Goal: Transaction & Acquisition: Book appointment/travel/reservation

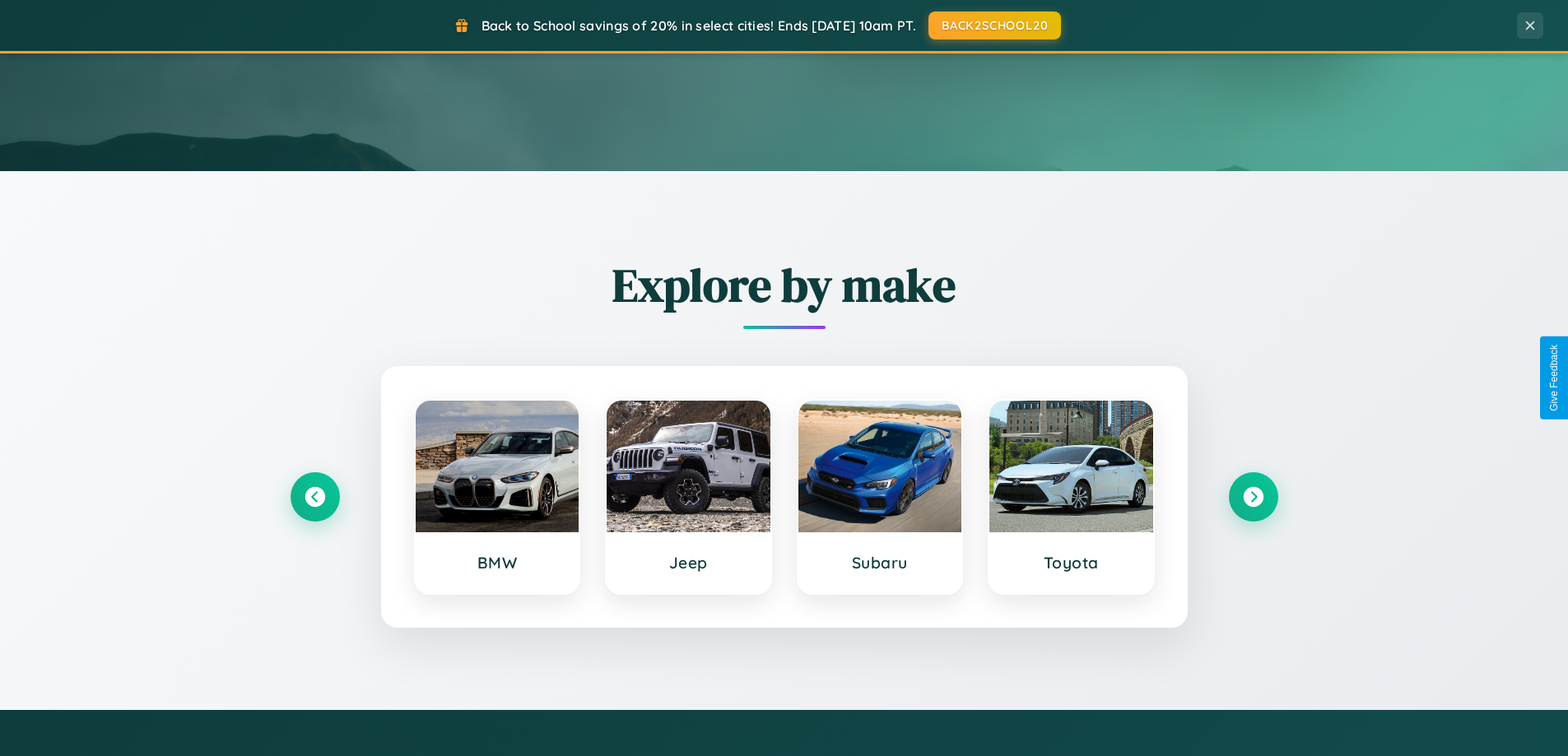
scroll to position [710, 0]
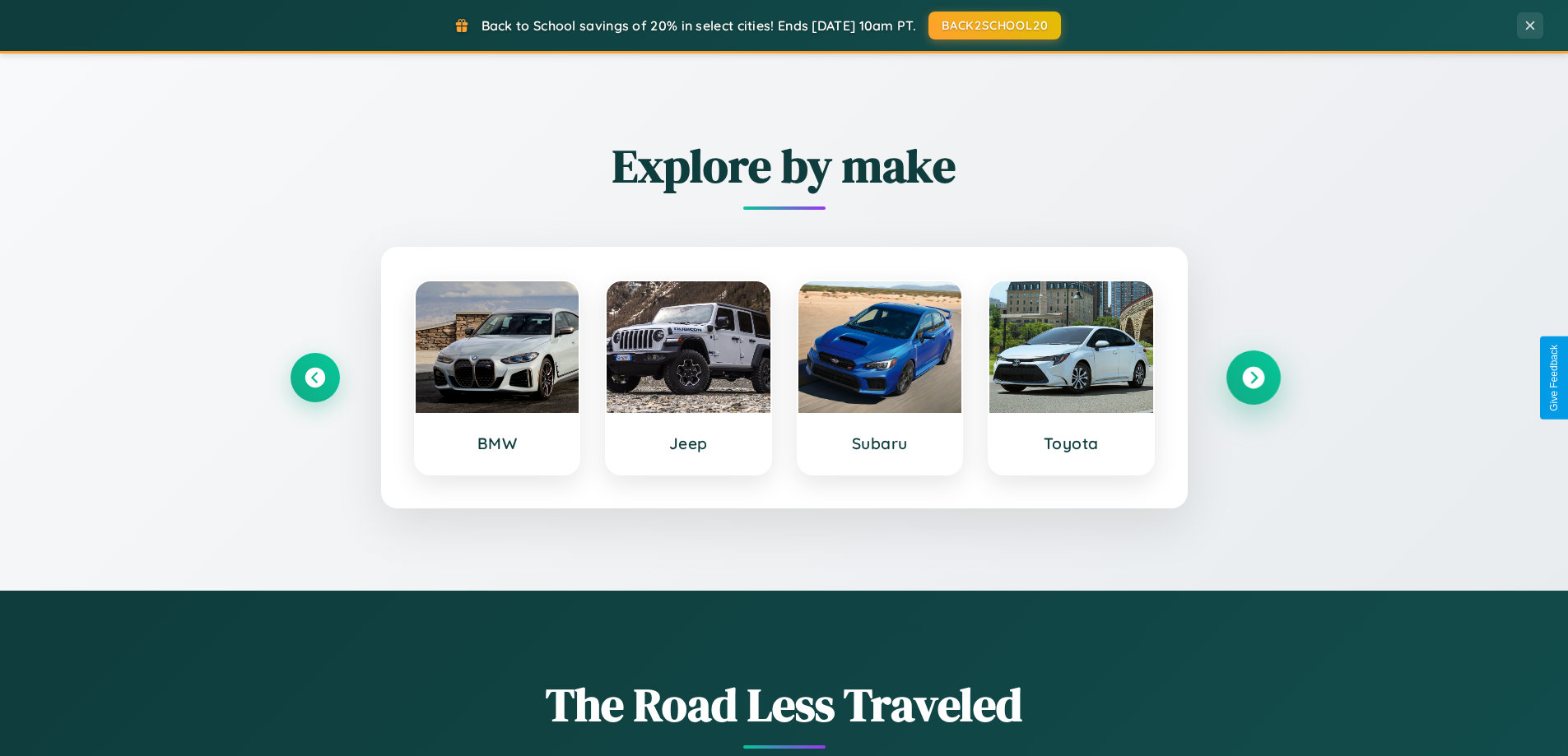
click at [1253, 378] on icon at bounding box center [1253, 378] width 22 height 22
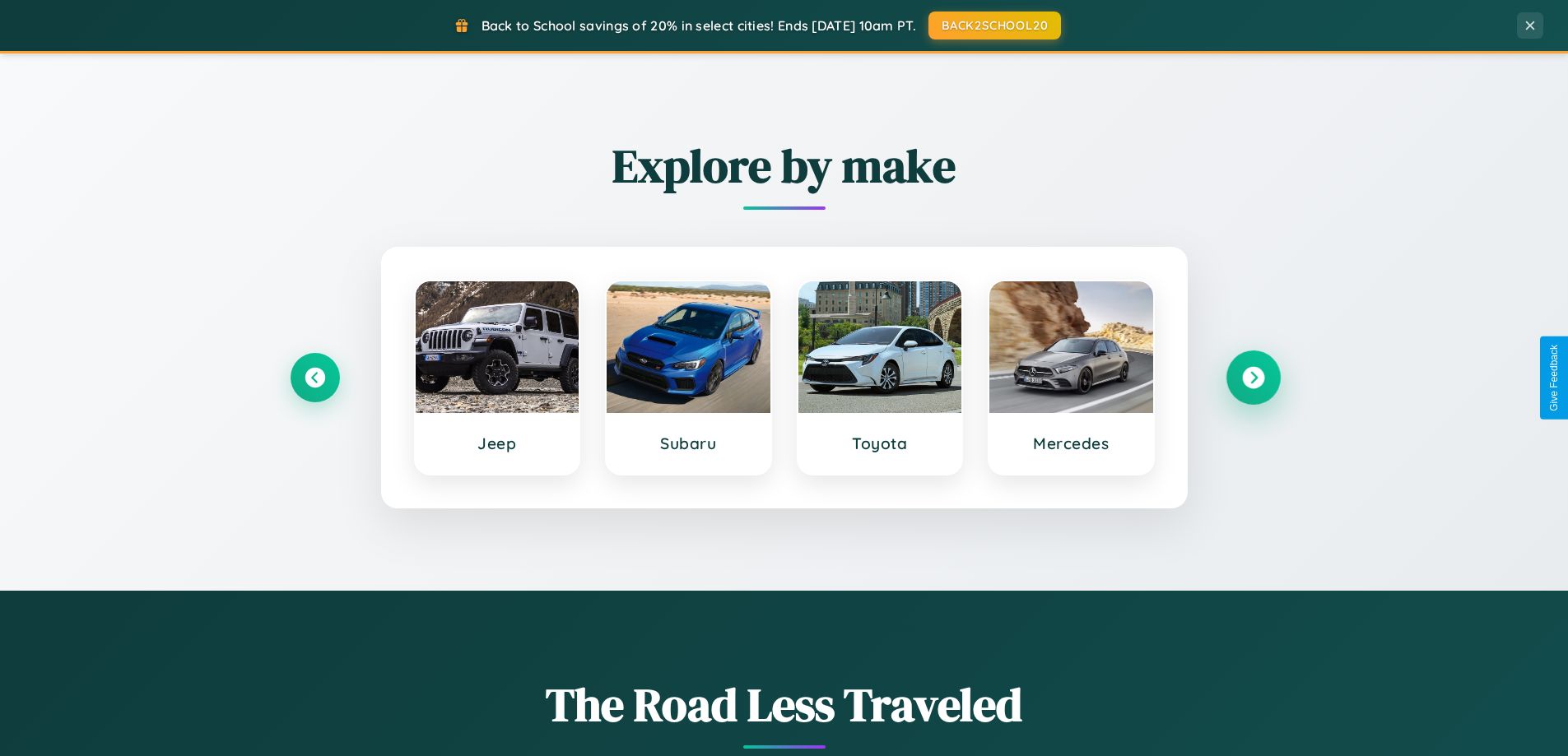
click at [1253, 378] on icon at bounding box center [1253, 378] width 22 height 22
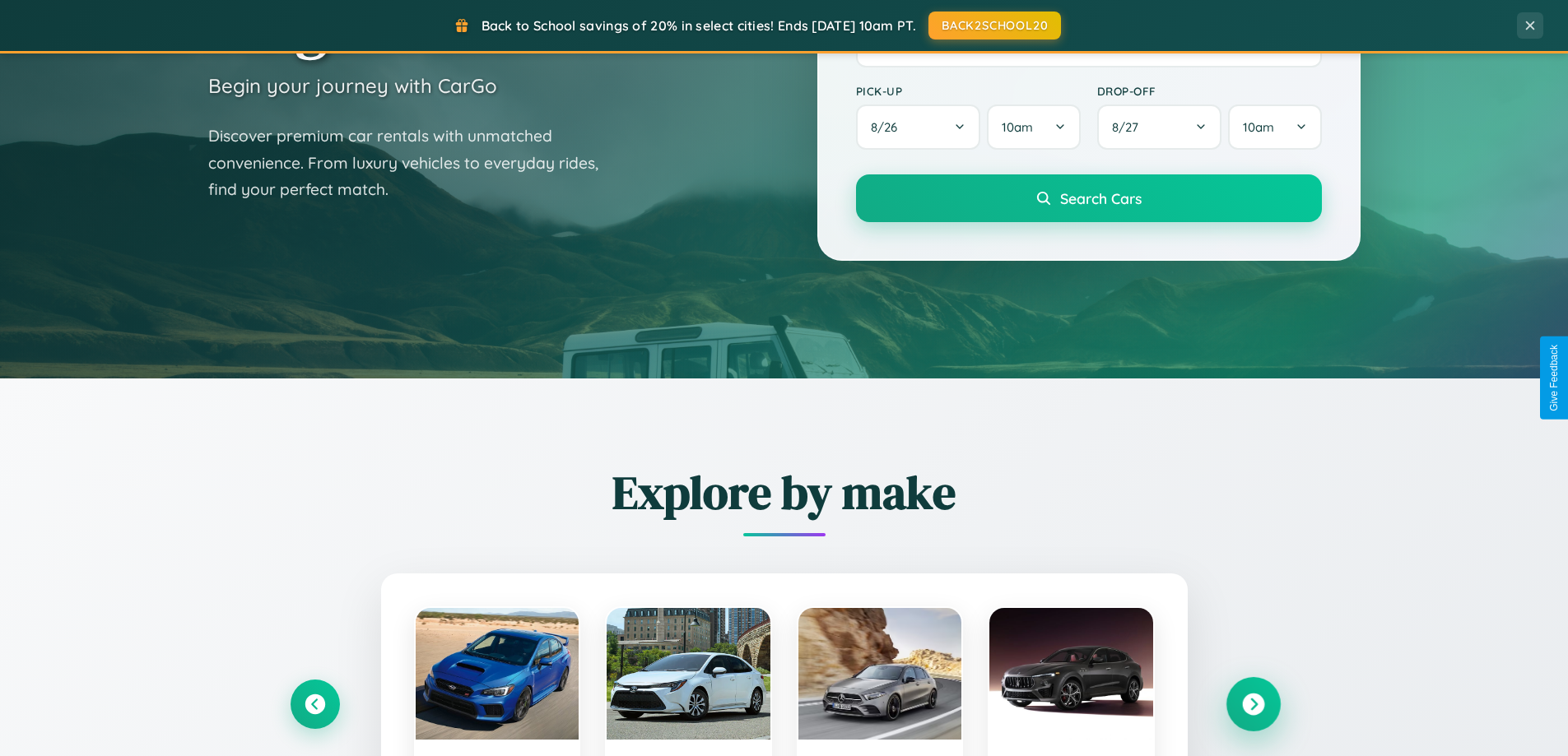
scroll to position [0, 0]
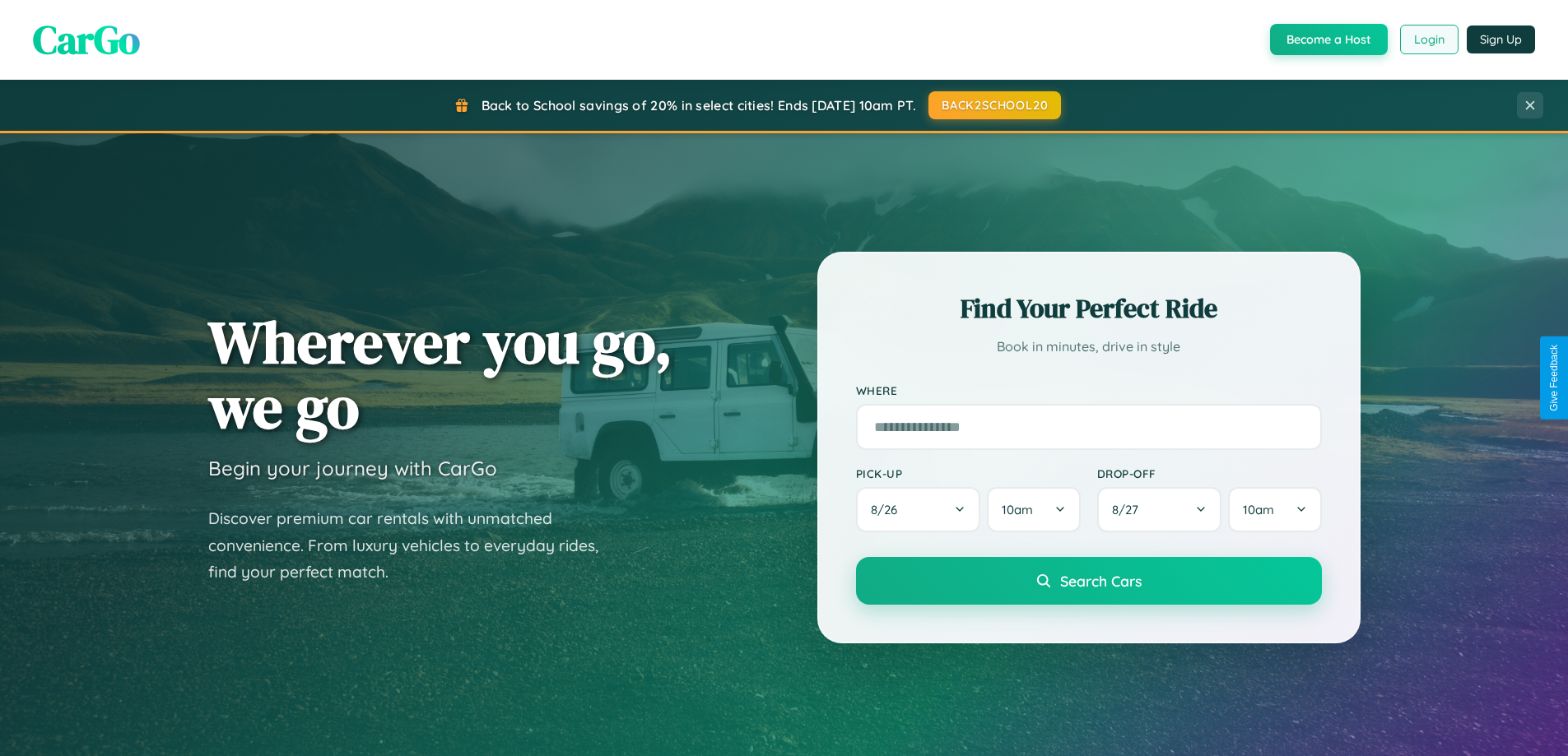
click at [1429, 40] on button "Login" at bounding box center [1429, 40] width 59 height 29
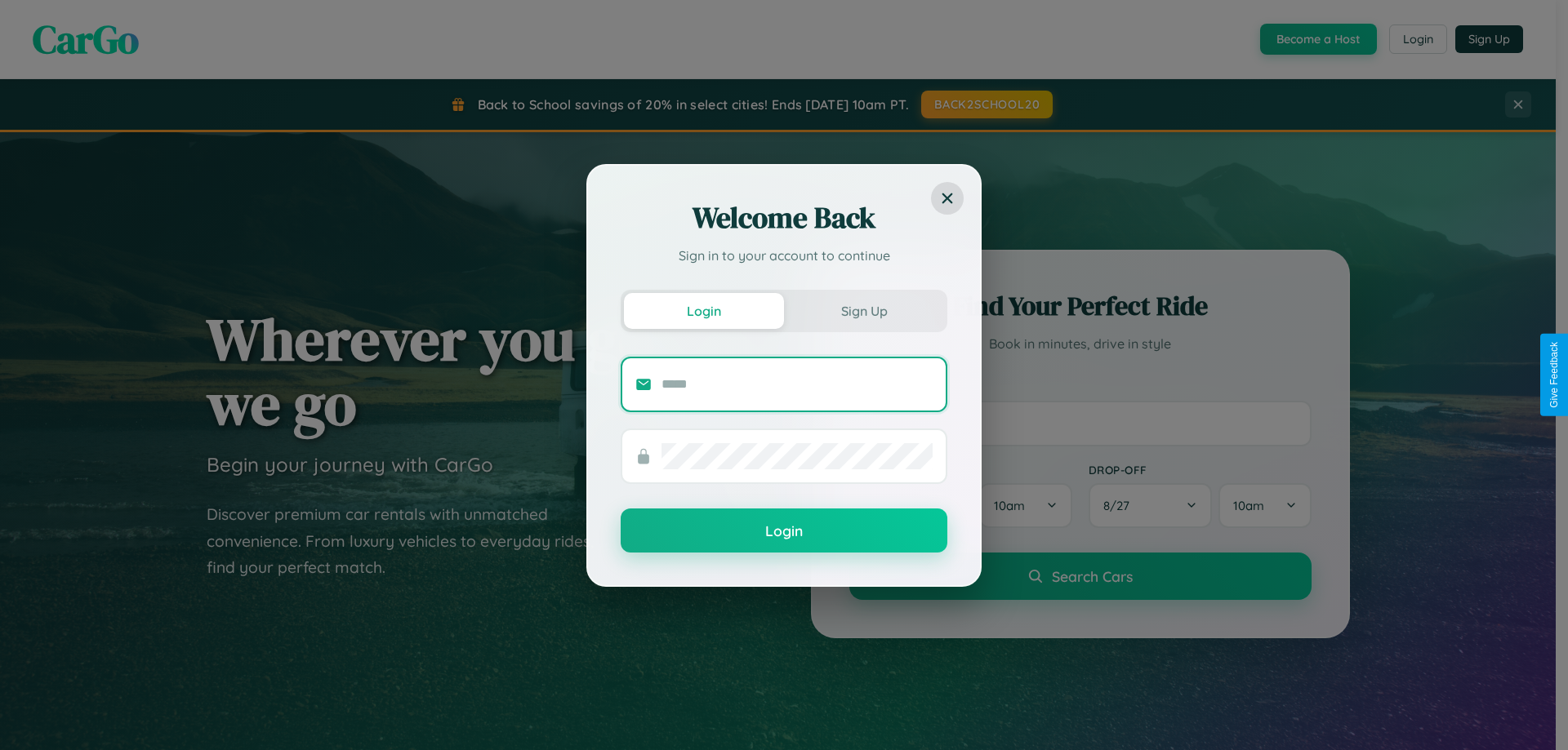
click at [797, 384] on input "text" at bounding box center [797, 384] width 271 height 26
type input "**********"
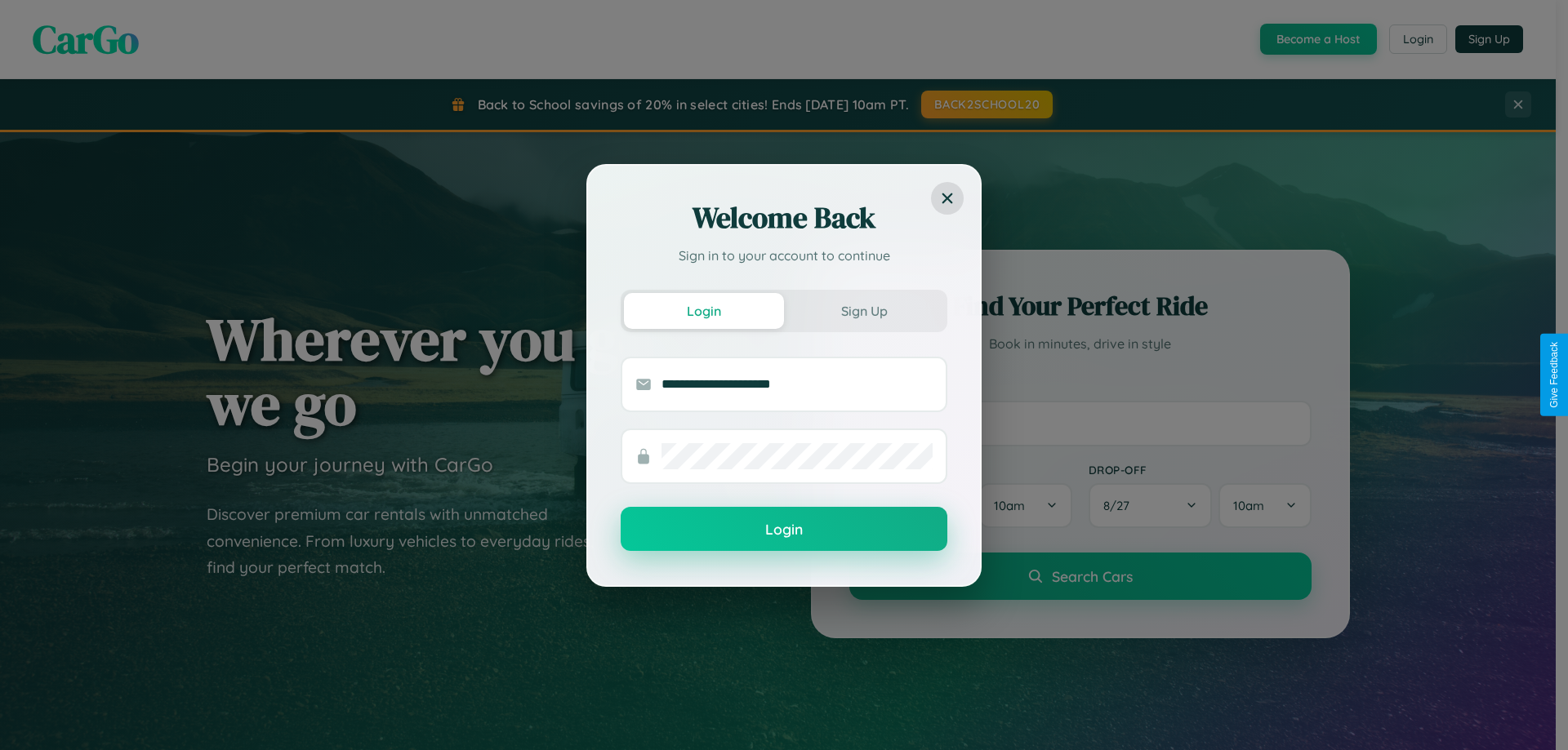
click at [784, 530] on button "Login" at bounding box center [784, 529] width 327 height 44
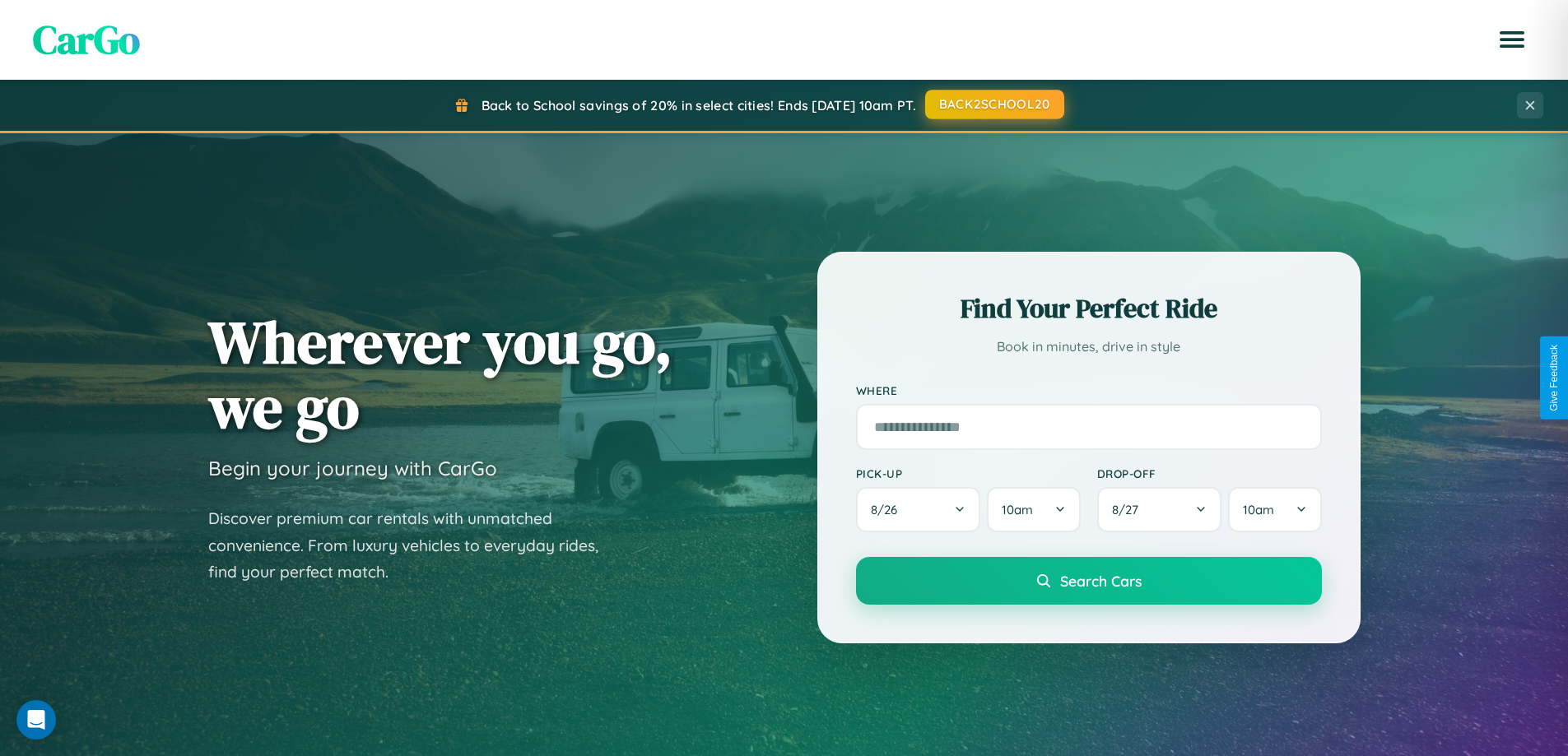
click at [994, 104] on button "BACK2SCHOOL20" at bounding box center [995, 104] width 139 height 29
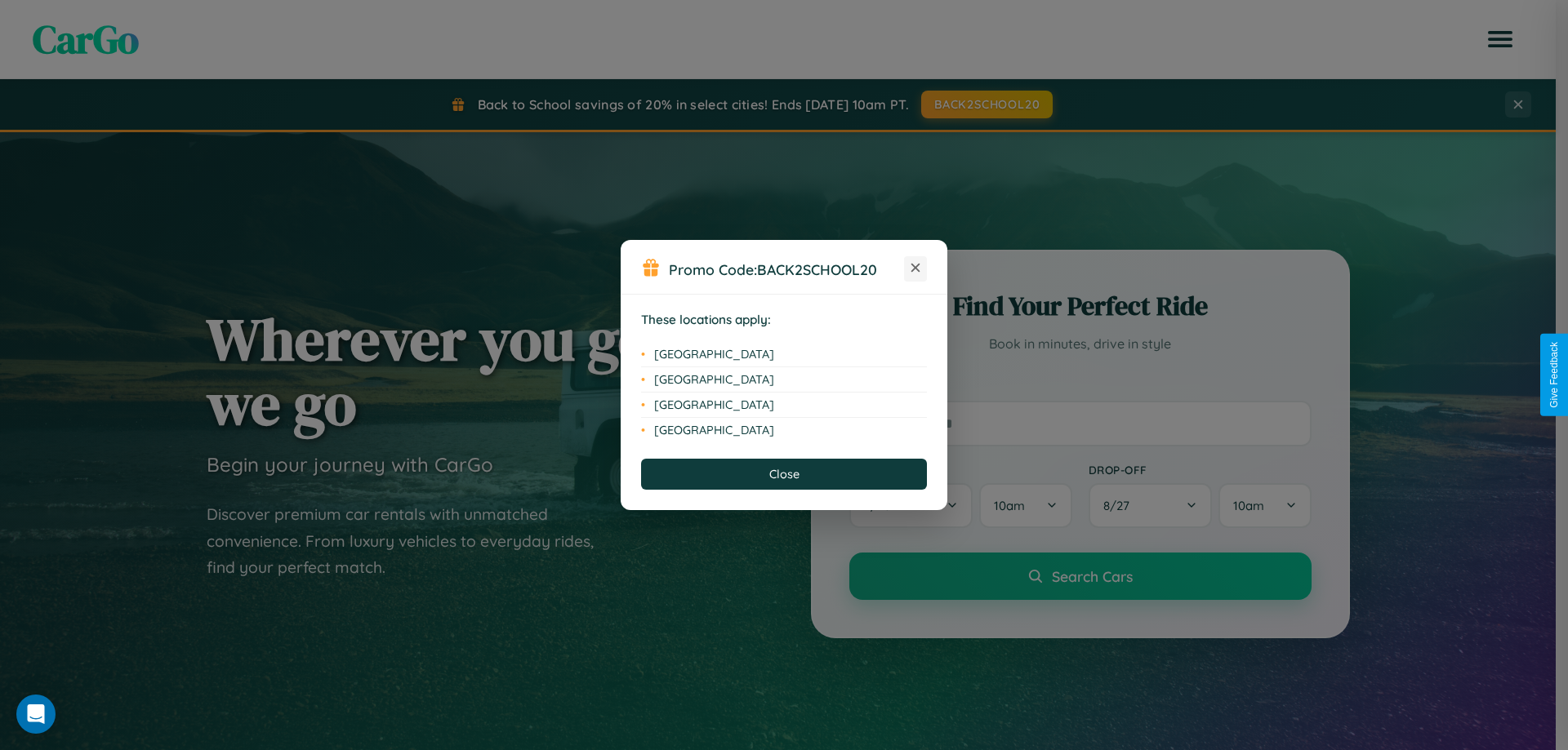
click at [915, 269] on icon at bounding box center [916, 268] width 9 height 9
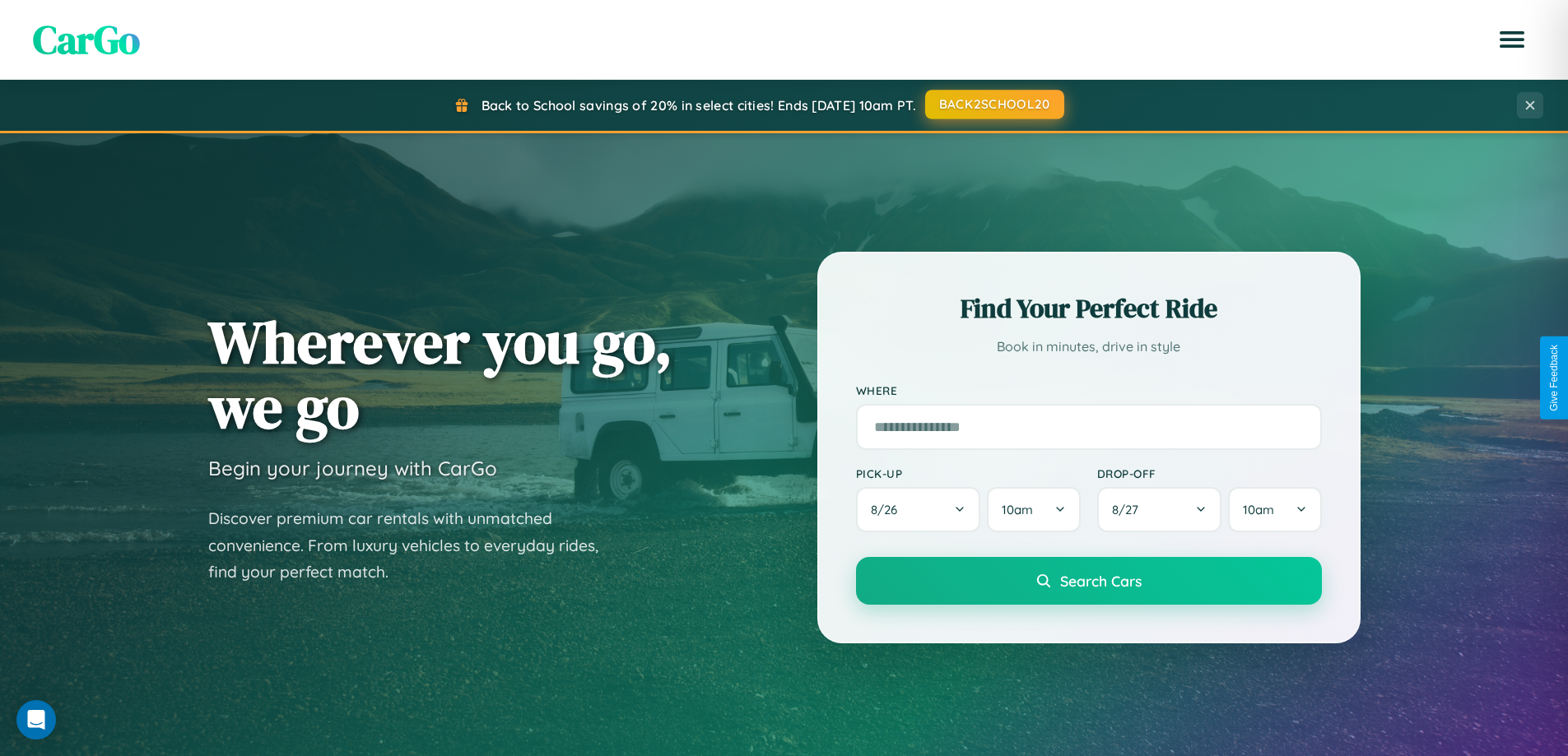
click at [994, 104] on button "BACK2SCHOOL20" at bounding box center [995, 104] width 139 height 29
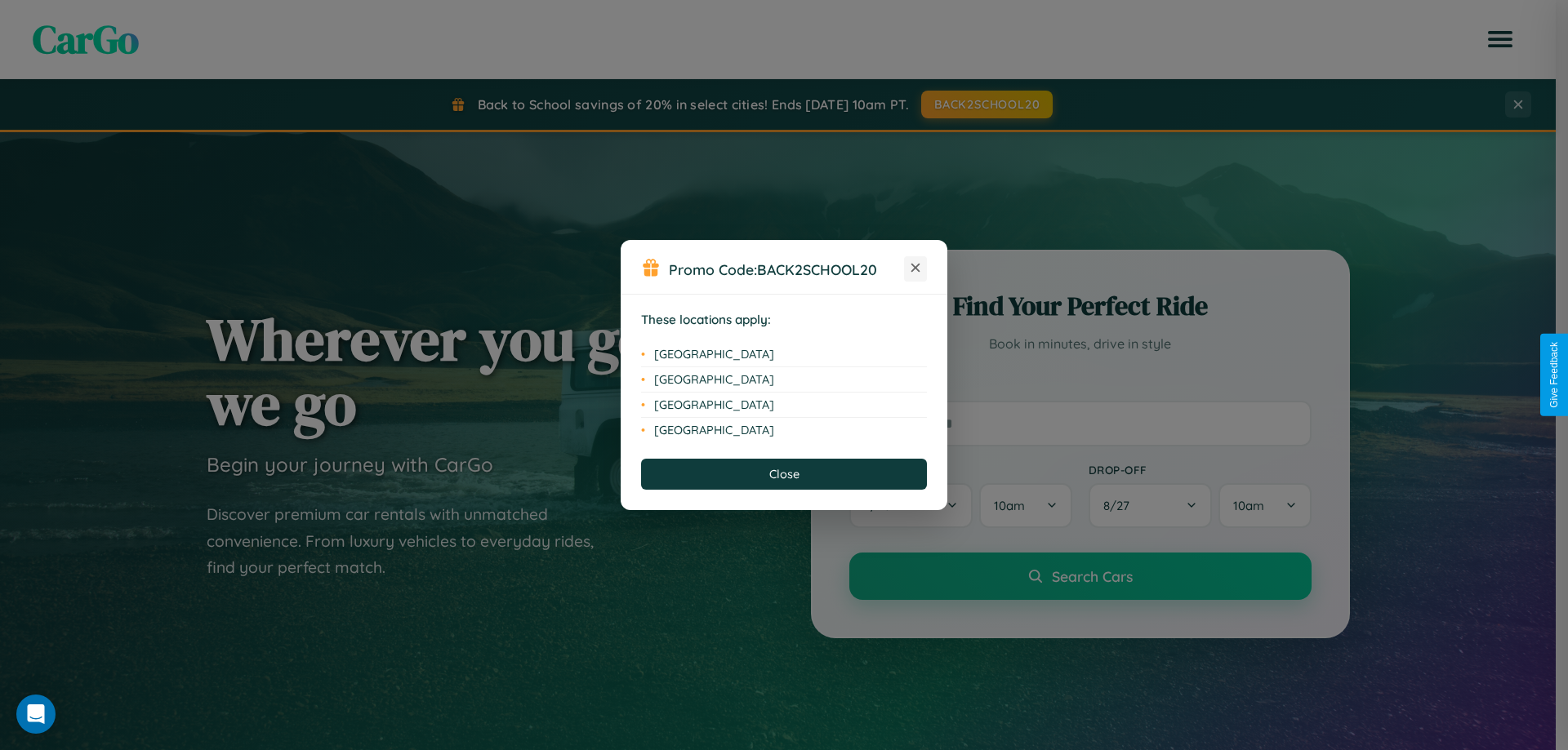
click at [915, 269] on icon at bounding box center [916, 268] width 9 height 9
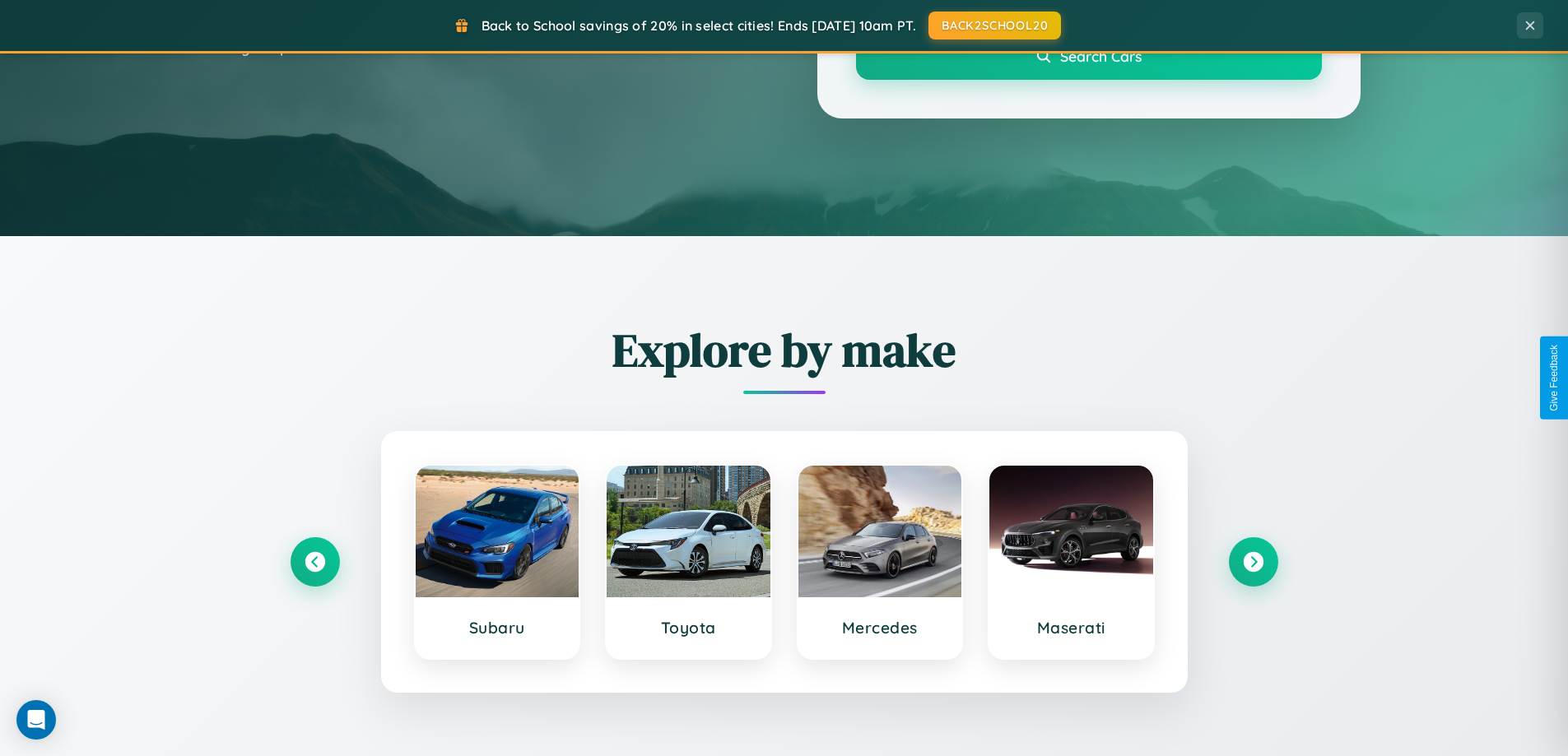
scroll to position [710, 0]
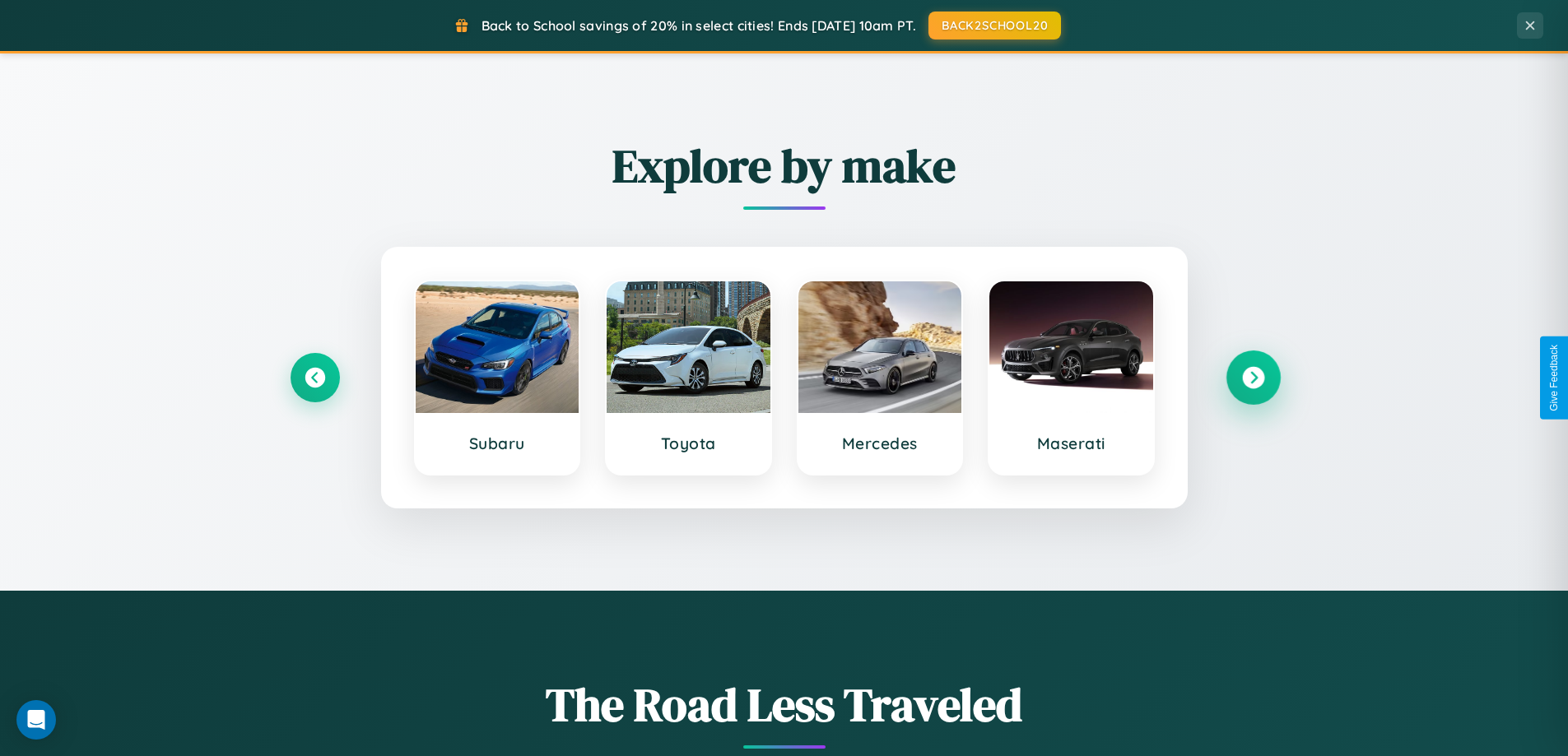
click at [1253, 378] on icon at bounding box center [1253, 378] width 22 height 22
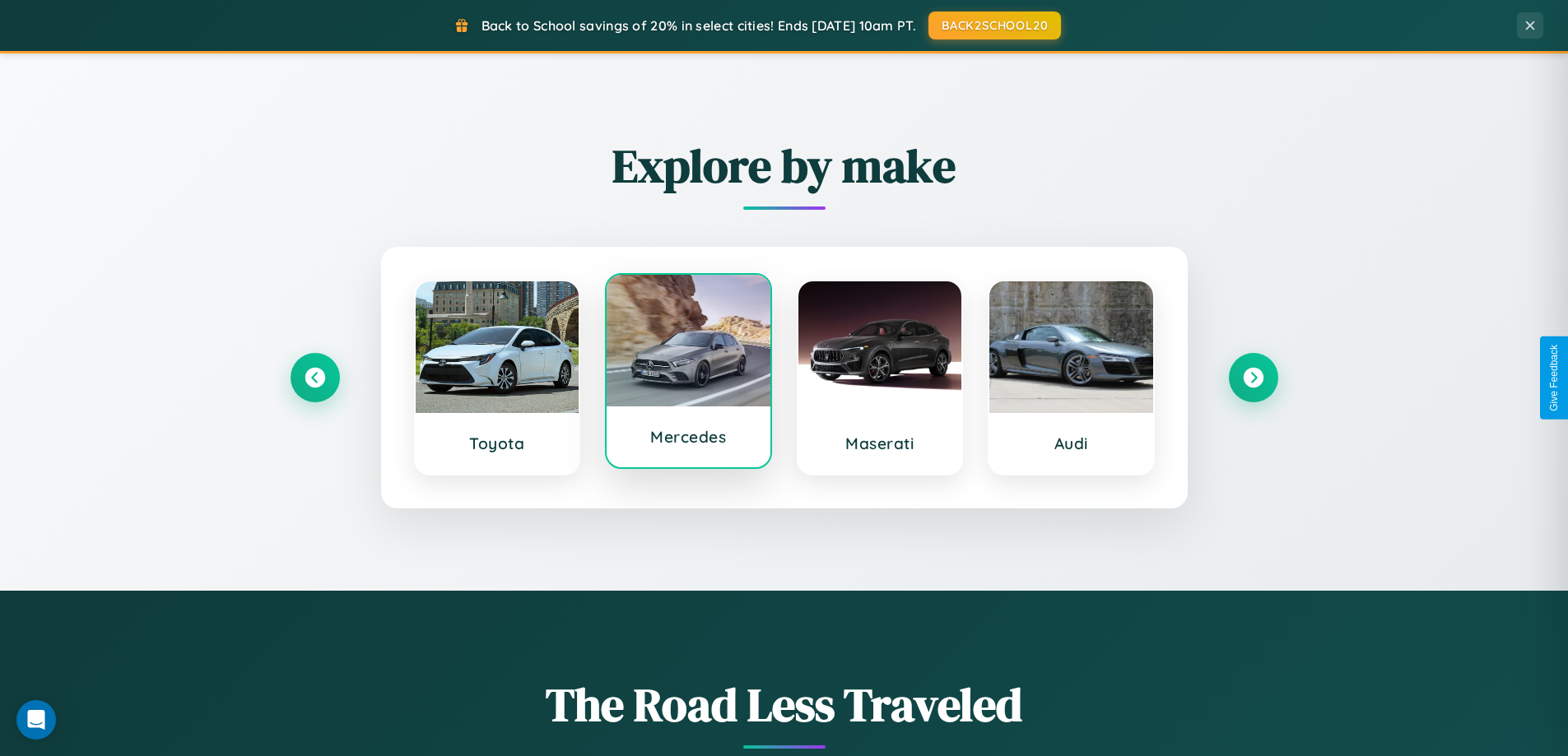
click at [688, 377] on div at bounding box center [688, 340] width 164 height 132
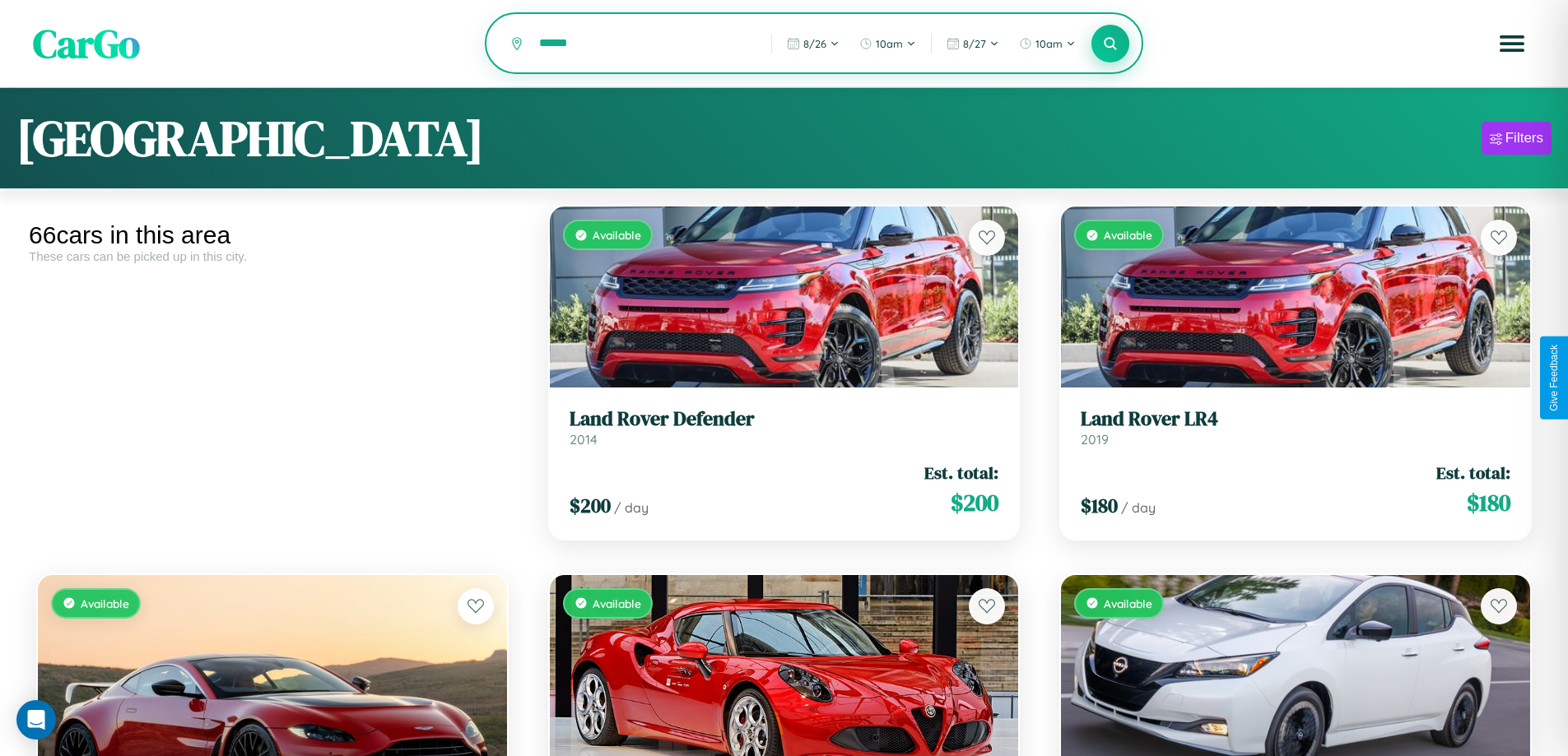
type input "******"
click at [1110, 44] on icon at bounding box center [1111, 43] width 15 height 15
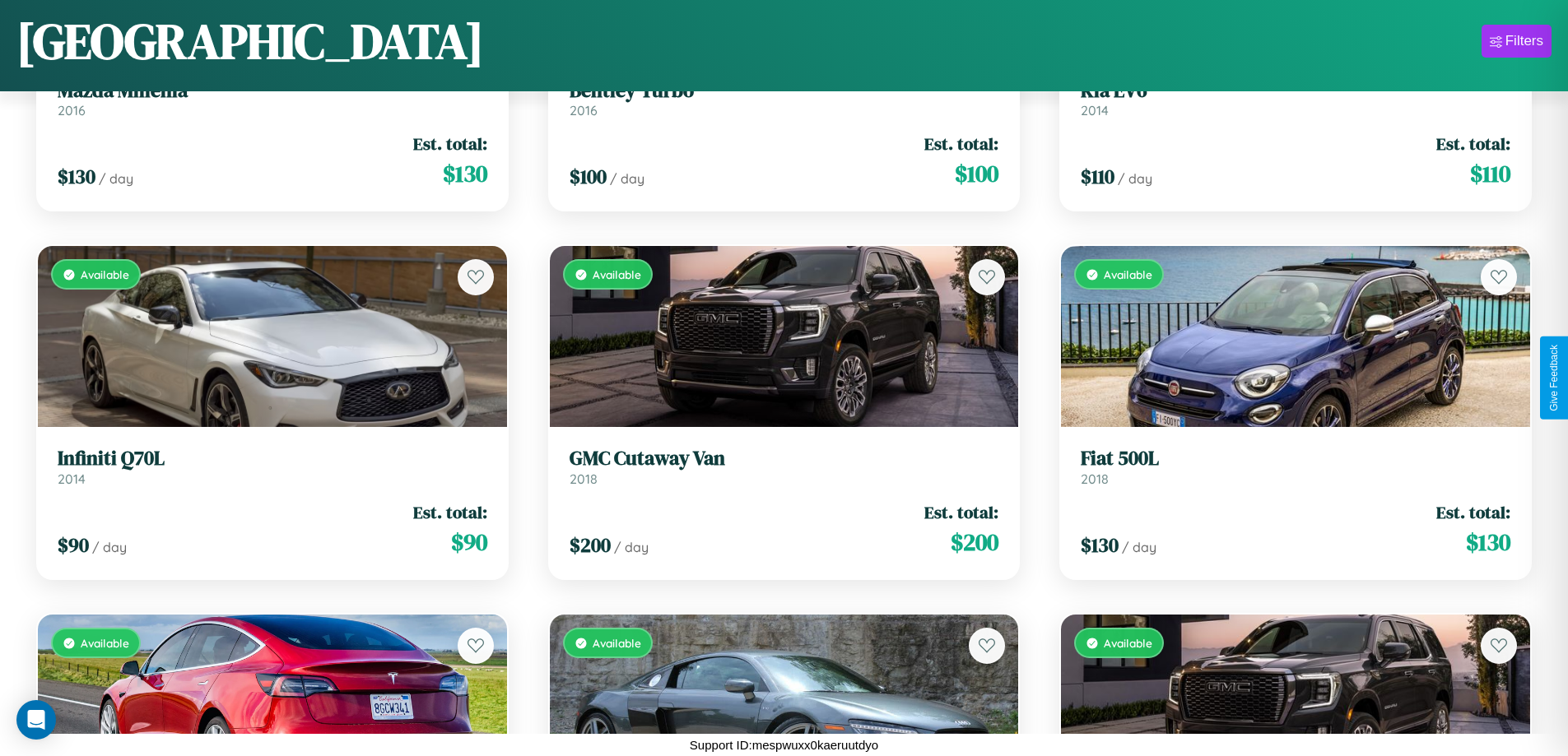
scroll to position [100, 0]
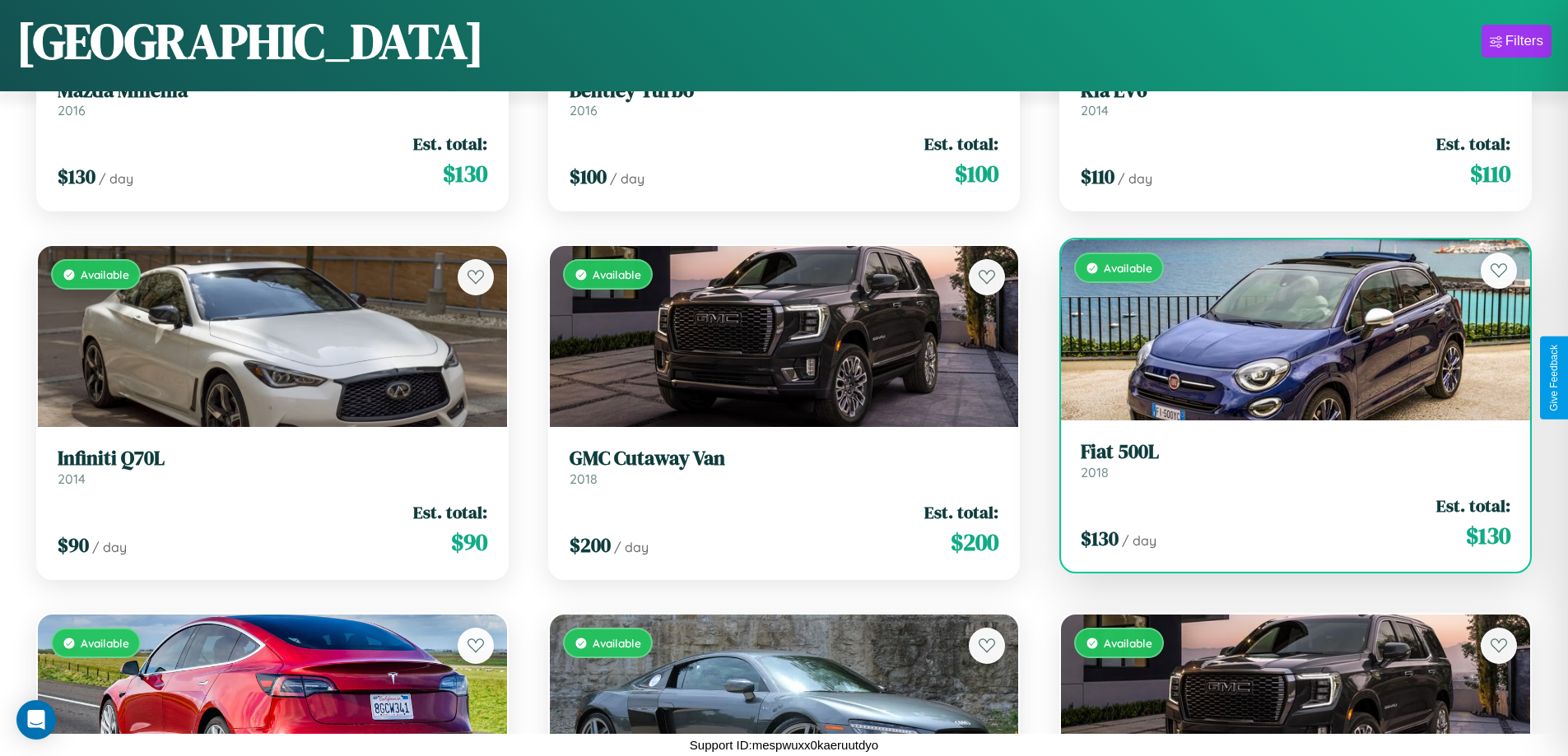
click at [1285, 523] on div "$ 130 / day Est. total: $ 130" at bounding box center [1295, 523] width 429 height 58
click at [1285, 522] on div "$ 130 / day Est. total: $ 130" at bounding box center [1295, 523] width 429 height 58
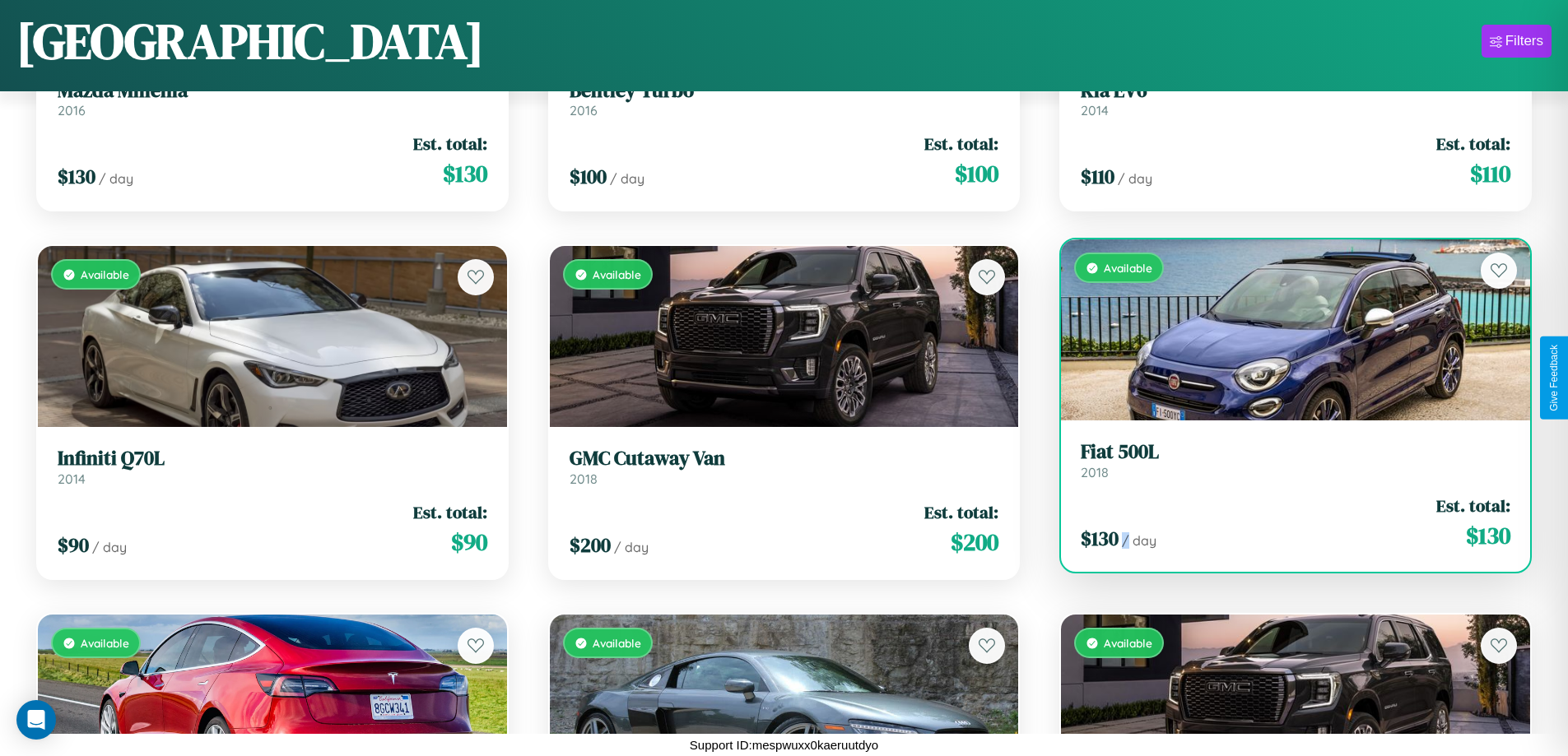
click at [1285, 522] on div "$ 130 / day Est. total: $ 130" at bounding box center [1295, 523] width 429 height 58
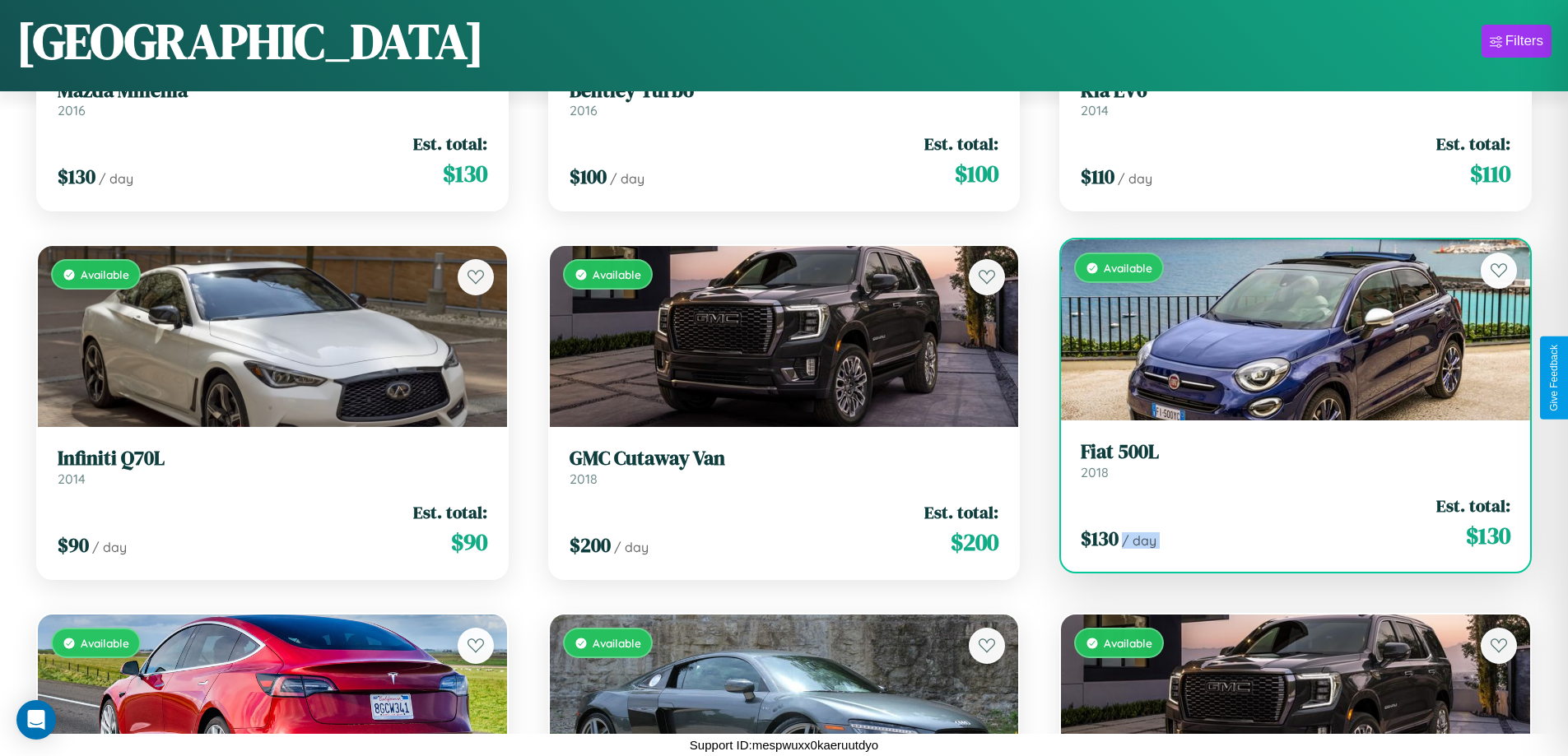
click at [1285, 522] on div "$ 130 / day Est. total: $ 130" at bounding box center [1295, 523] width 429 height 58
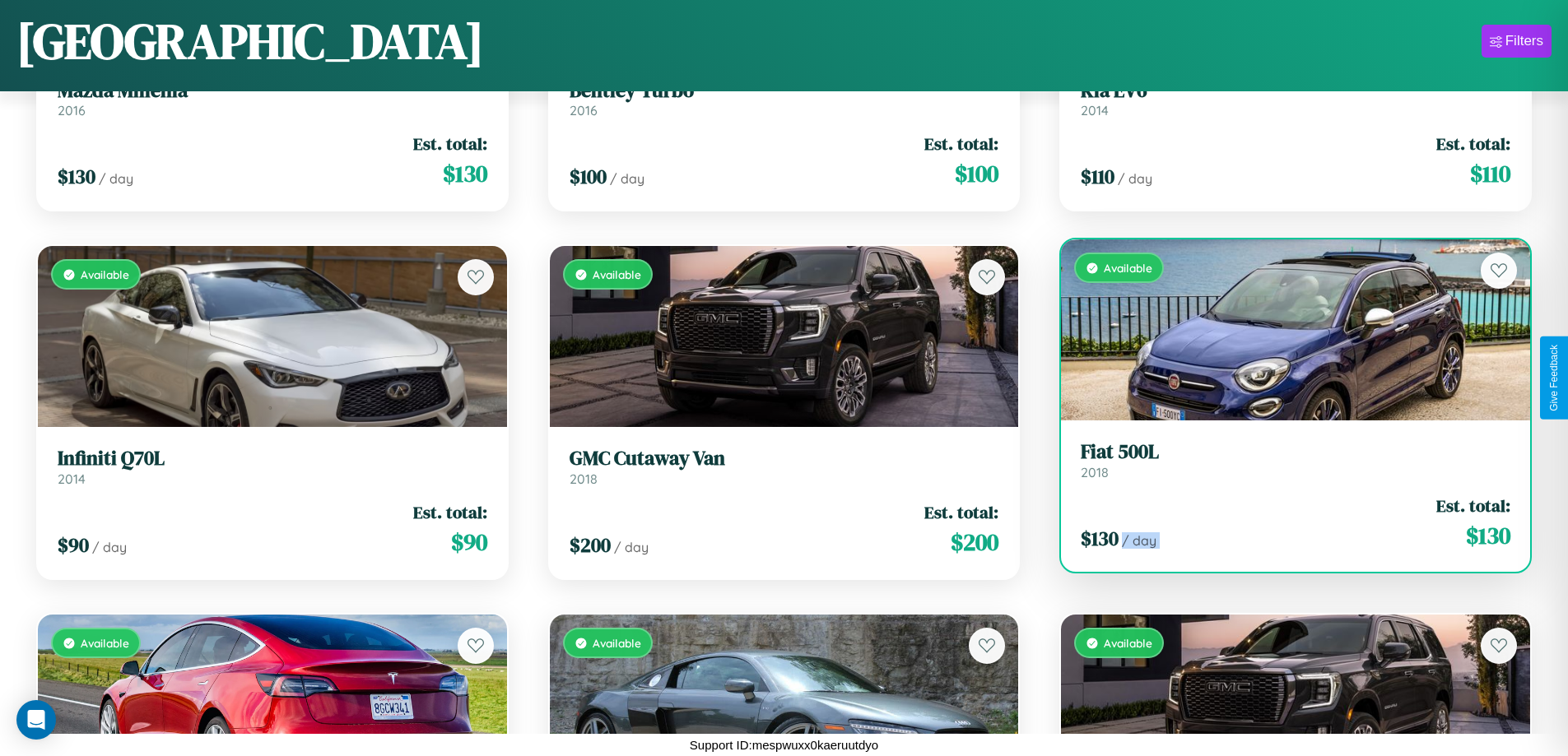
click at [1285, 522] on div "$ 130 / day Est. total: $ 130" at bounding box center [1295, 523] width 429 height 58
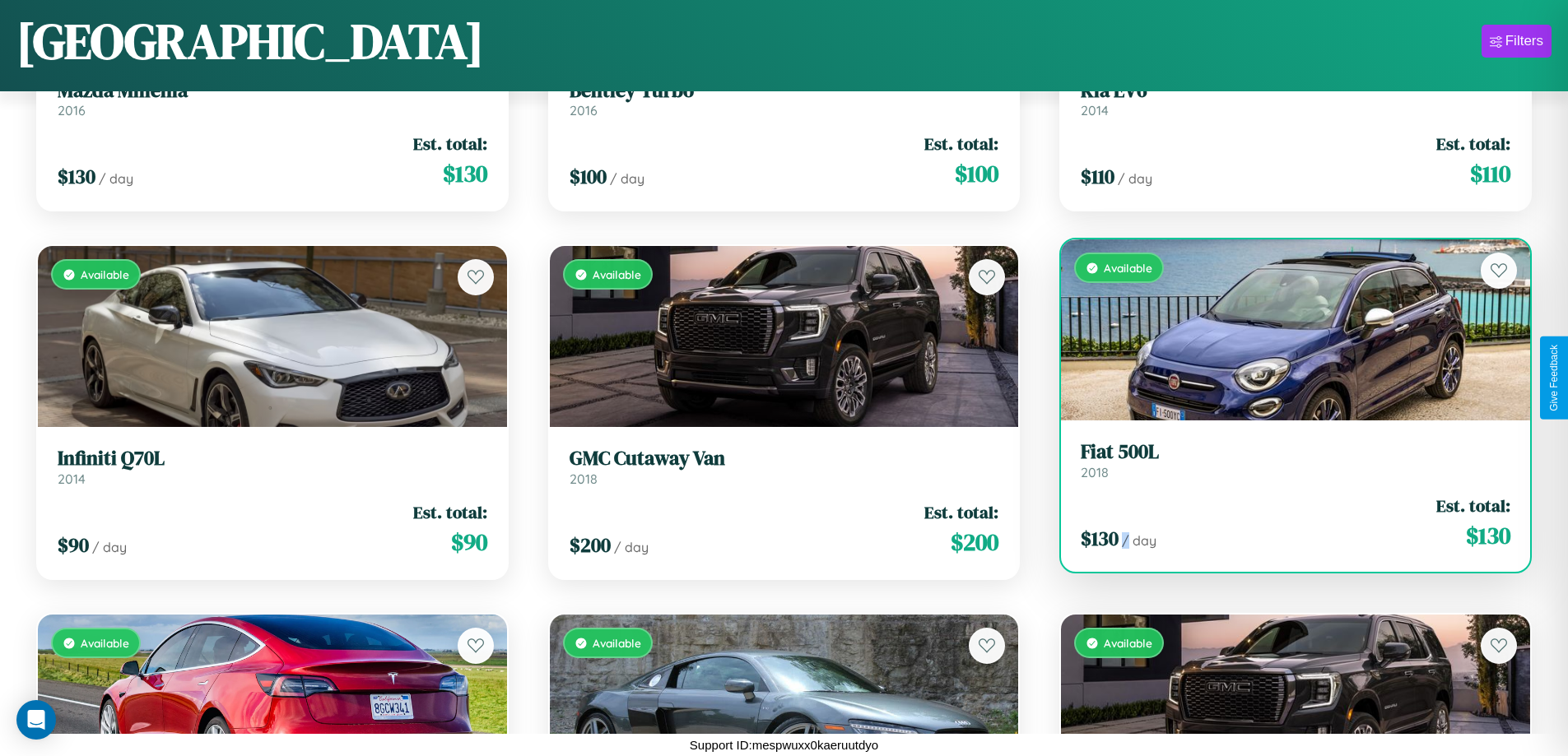
click at [1285, 522] on div "$ 130 / day Est. total: $ 130" at bounding box center [1295, 523] width 429 height 58
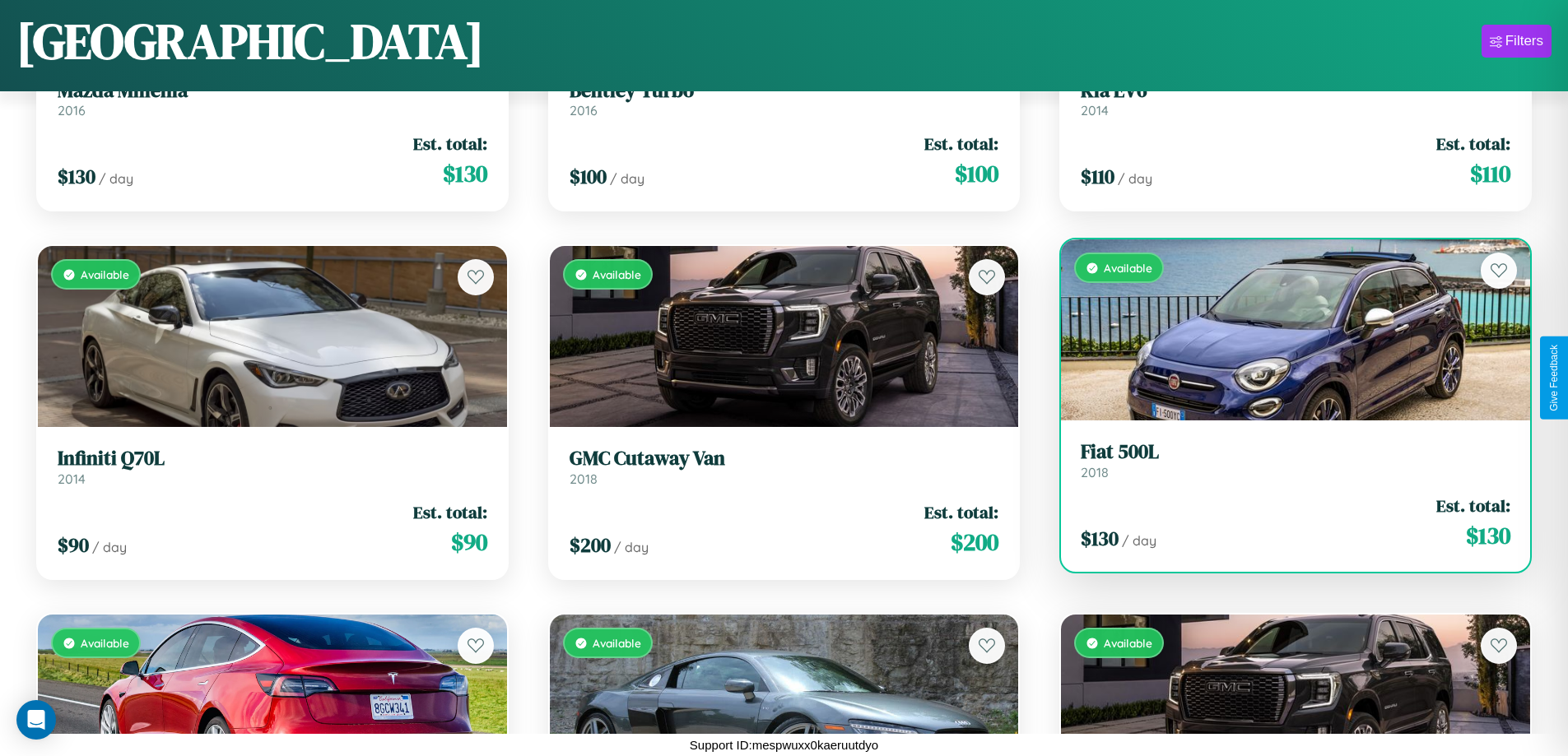
click at [1285, 460] on h3 "Fiat 500L" at bounding box center [1295, 452] width 429 height 24
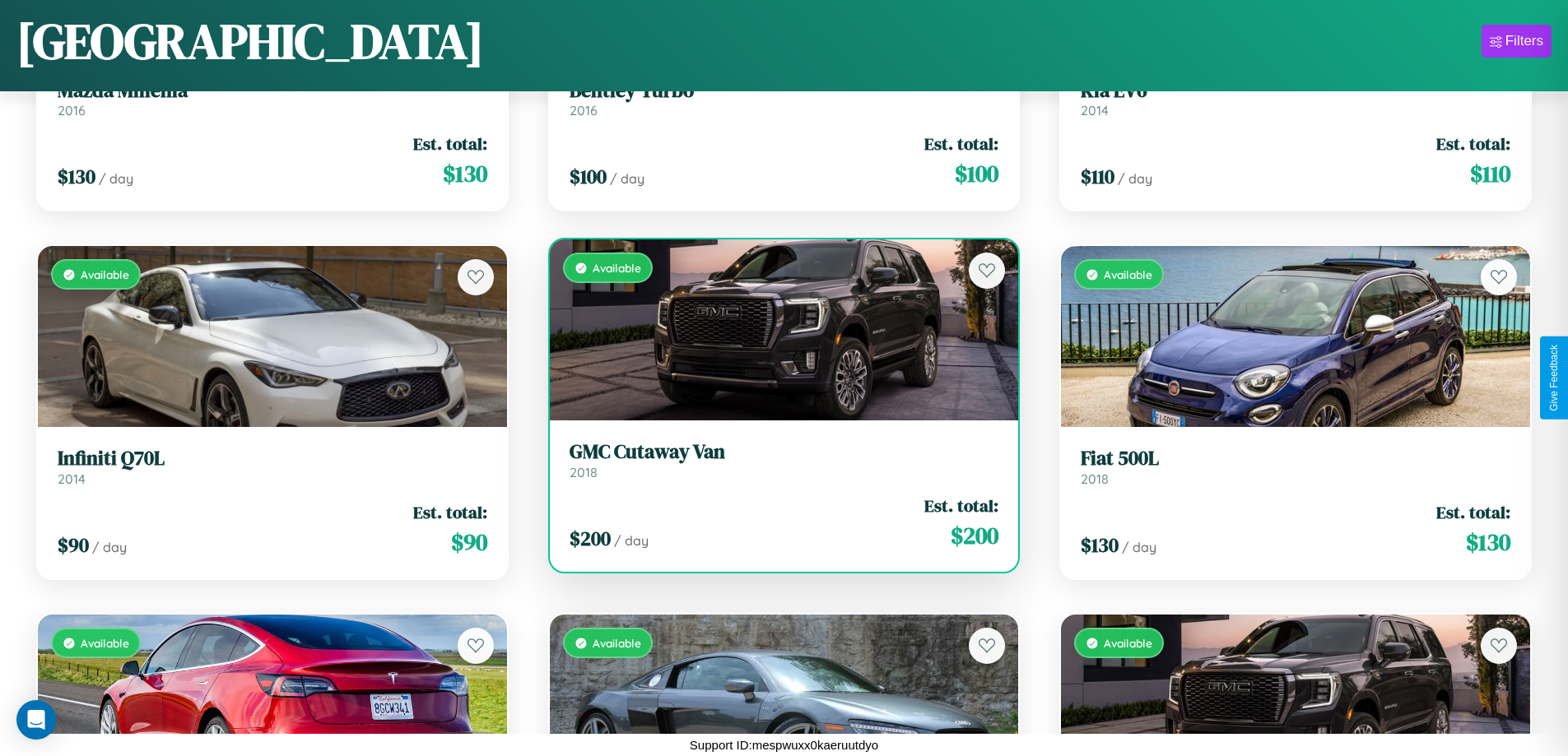
scroll to position [599, 0]
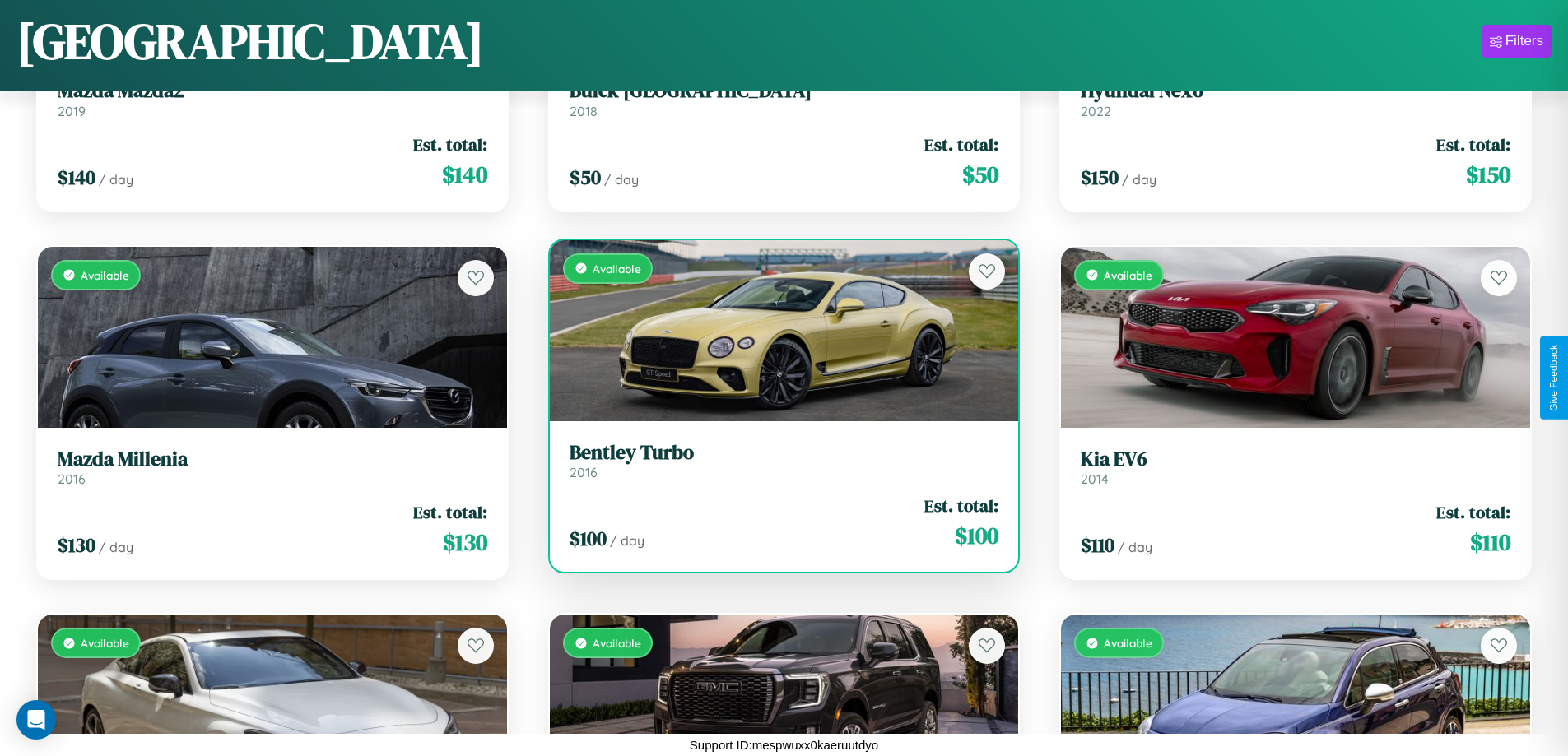
click at [777, 460] on h3 "Bentley Turbo" at bounding box center [784, 453] width 429 height 24
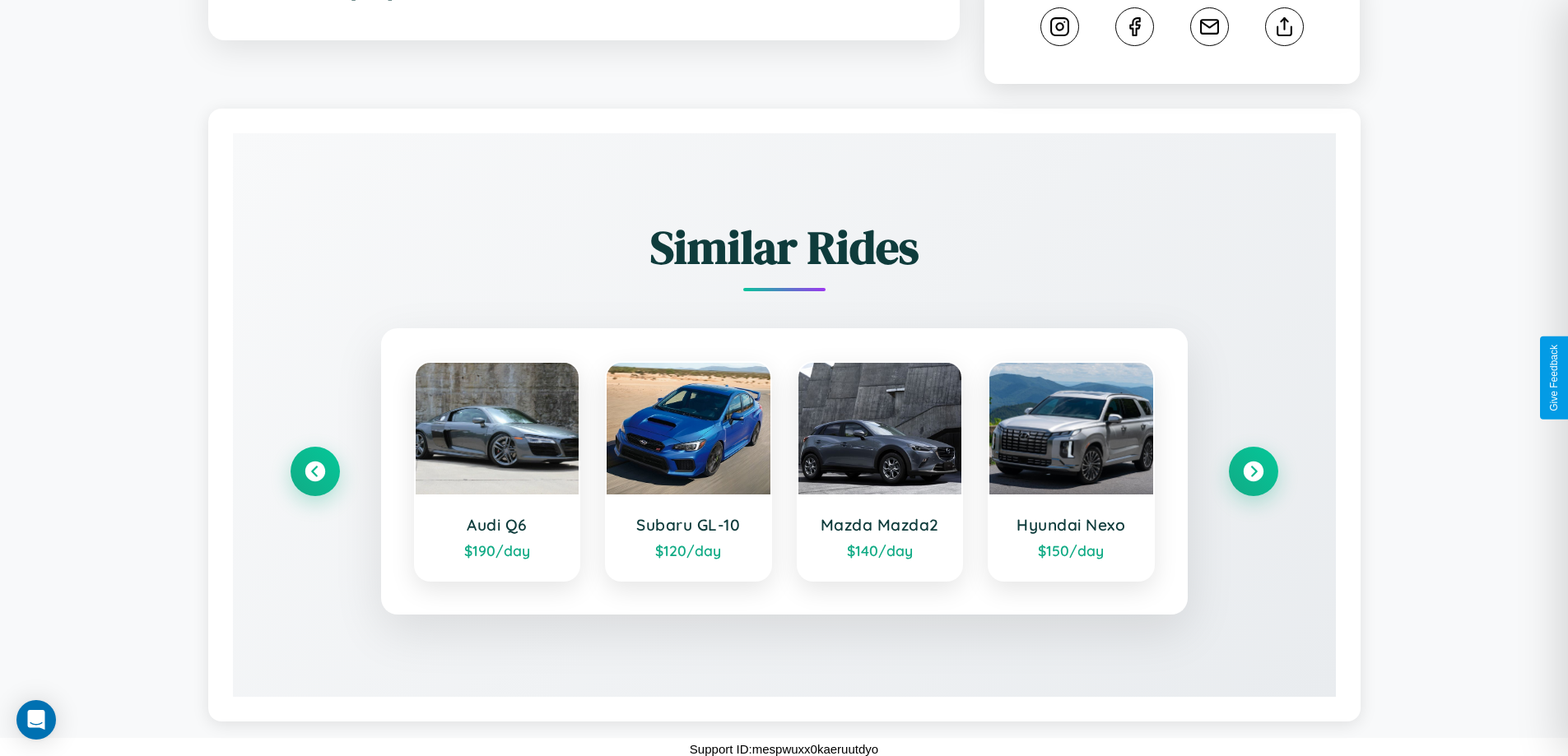
scroll to position [896, 0]
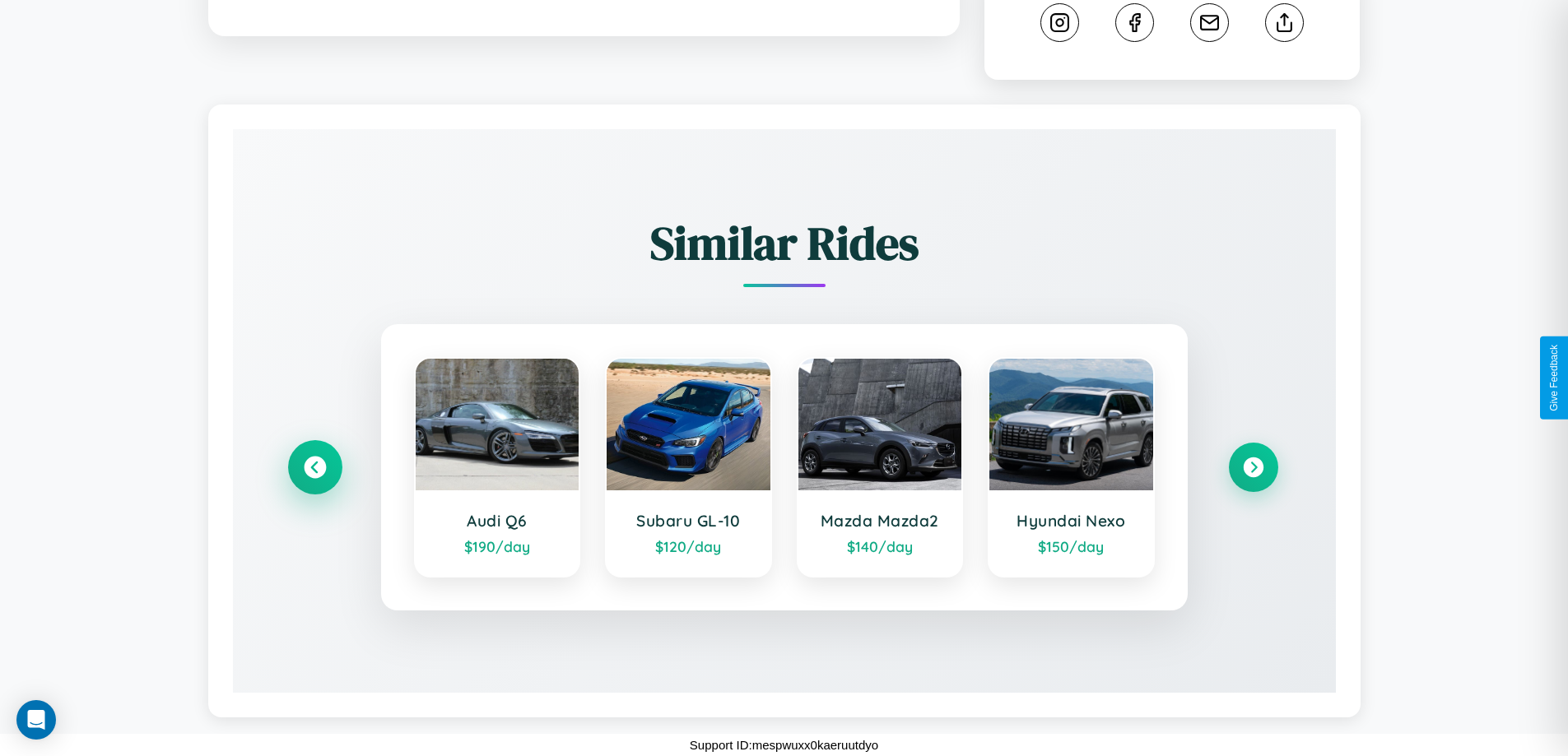
click at [314, 467] on icon at bounding box center [315, 468] width 22 height 22
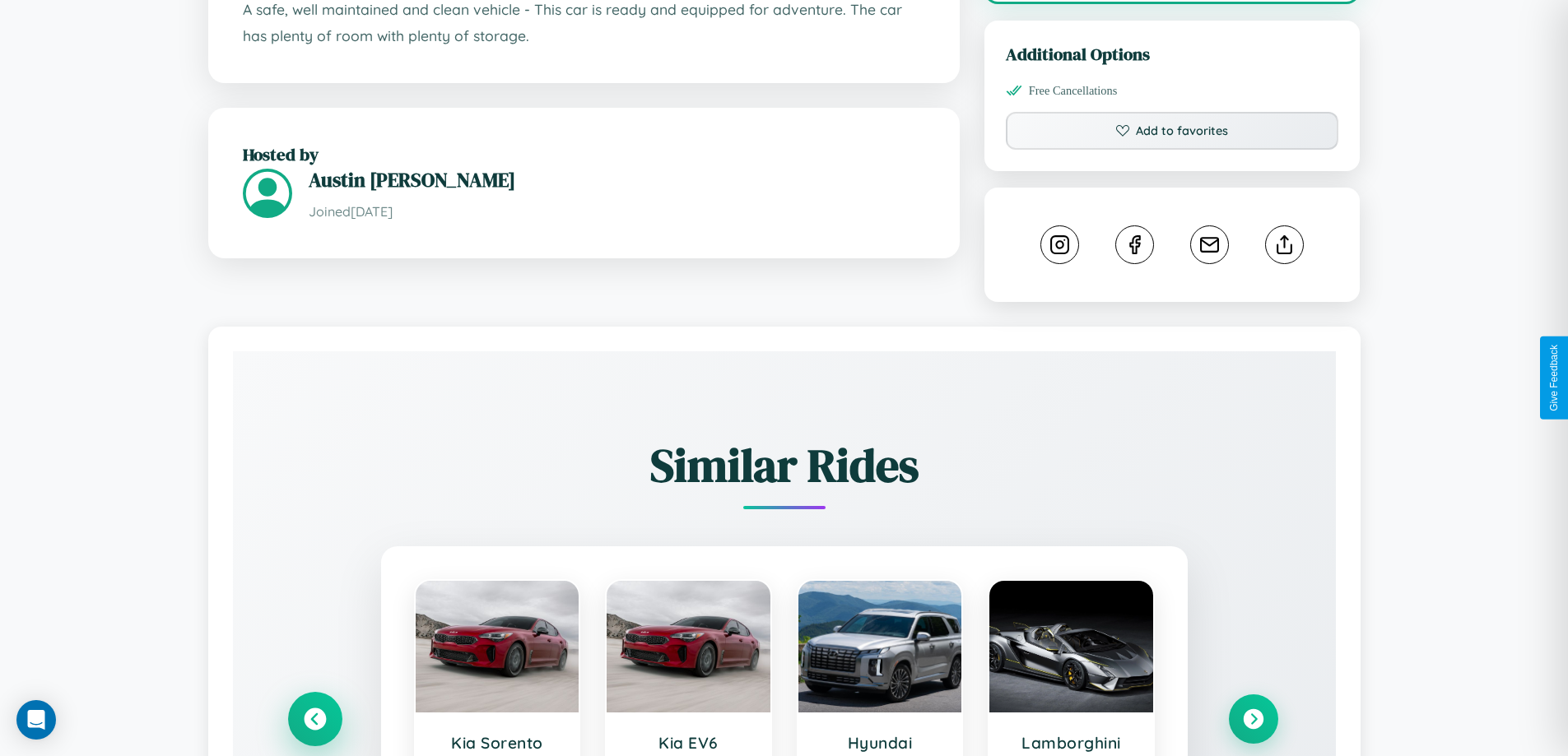
scroll to position [540, 0]
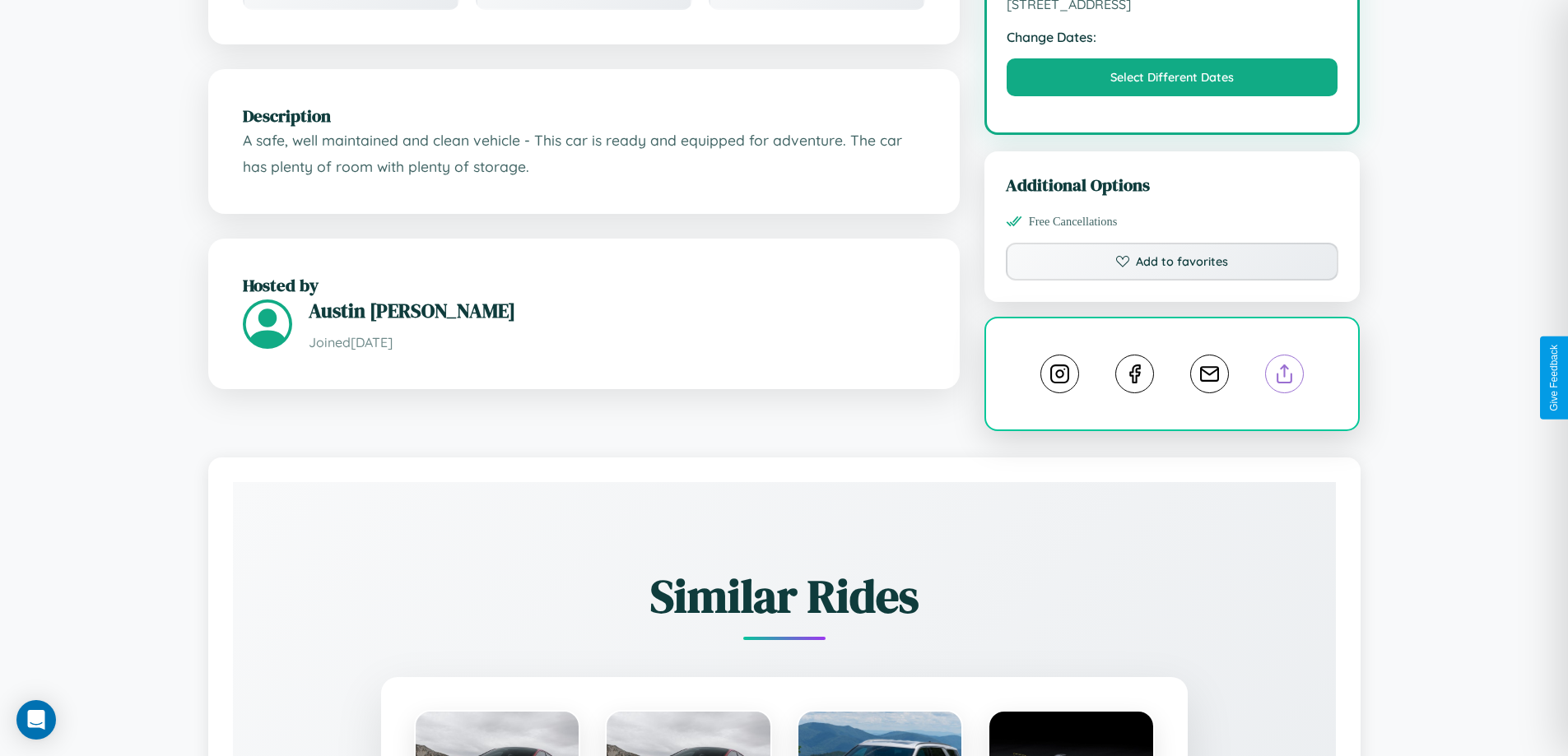
click at [1285, 377] on line at bounding box center [1285, 371] width 0 height 11
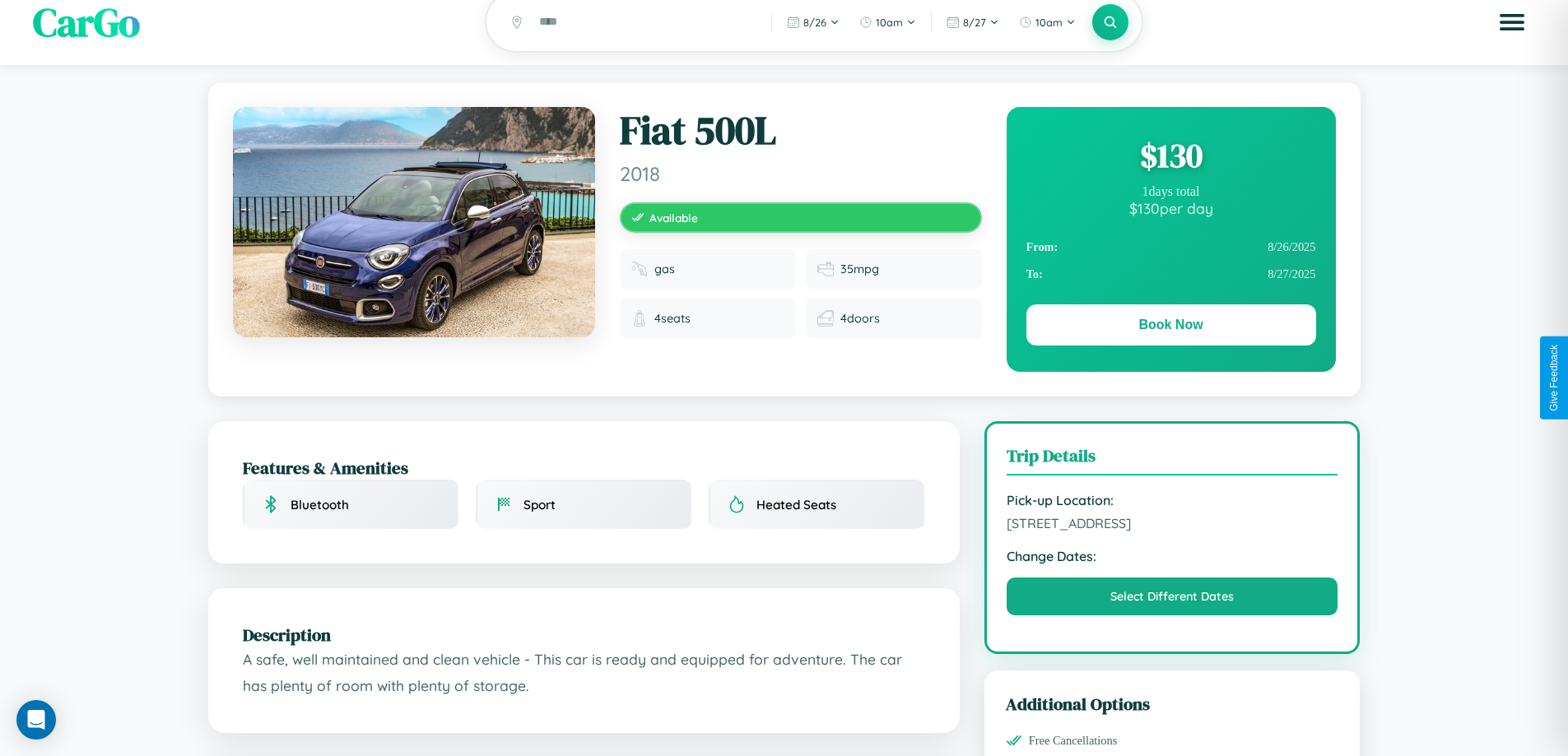
scroll to position [0, 0]
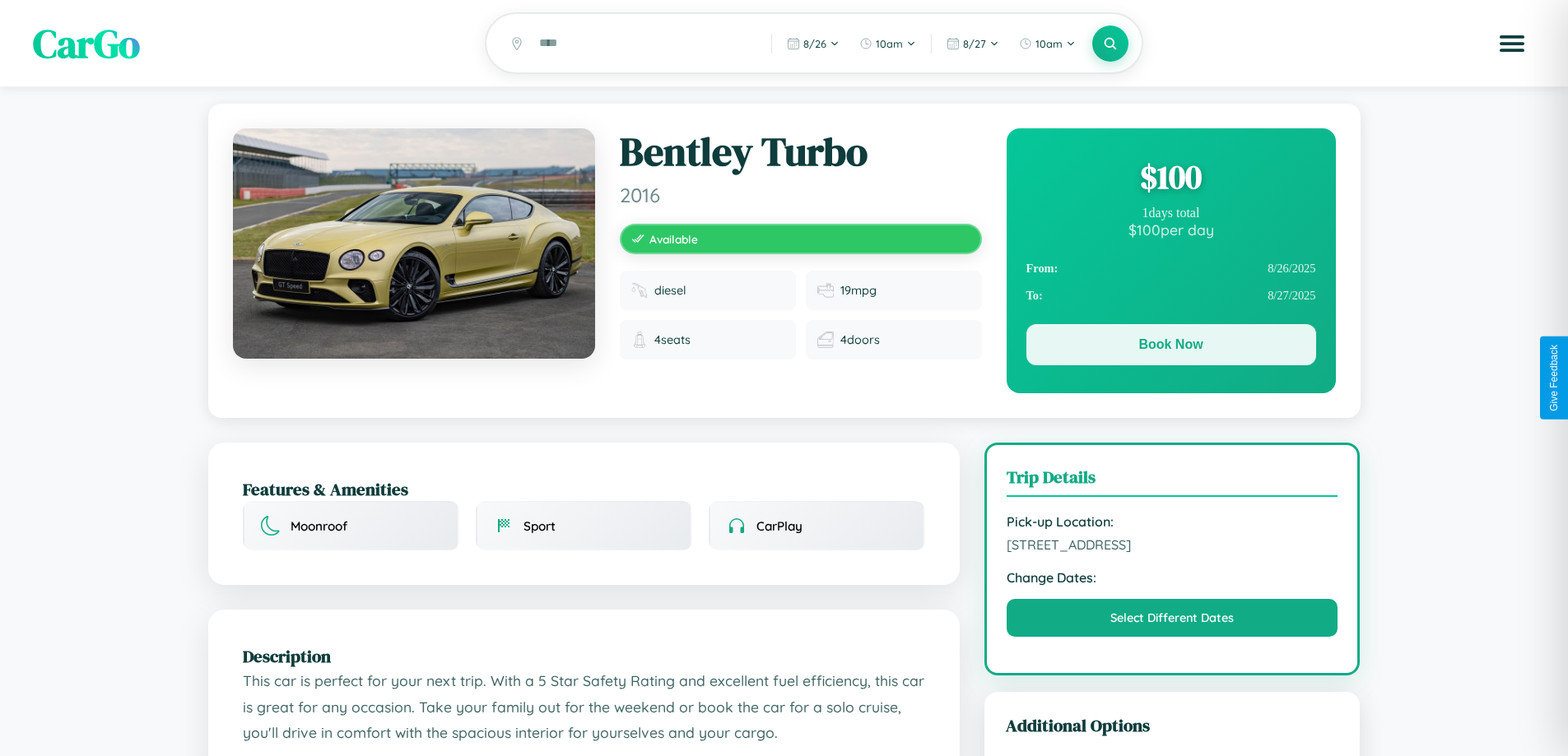
click at [1170, 347] on button "Book Now" at bounding box center [1171, 345] width 290 height 41
